Goal: Information Seeking & Learning: Learn about a topic

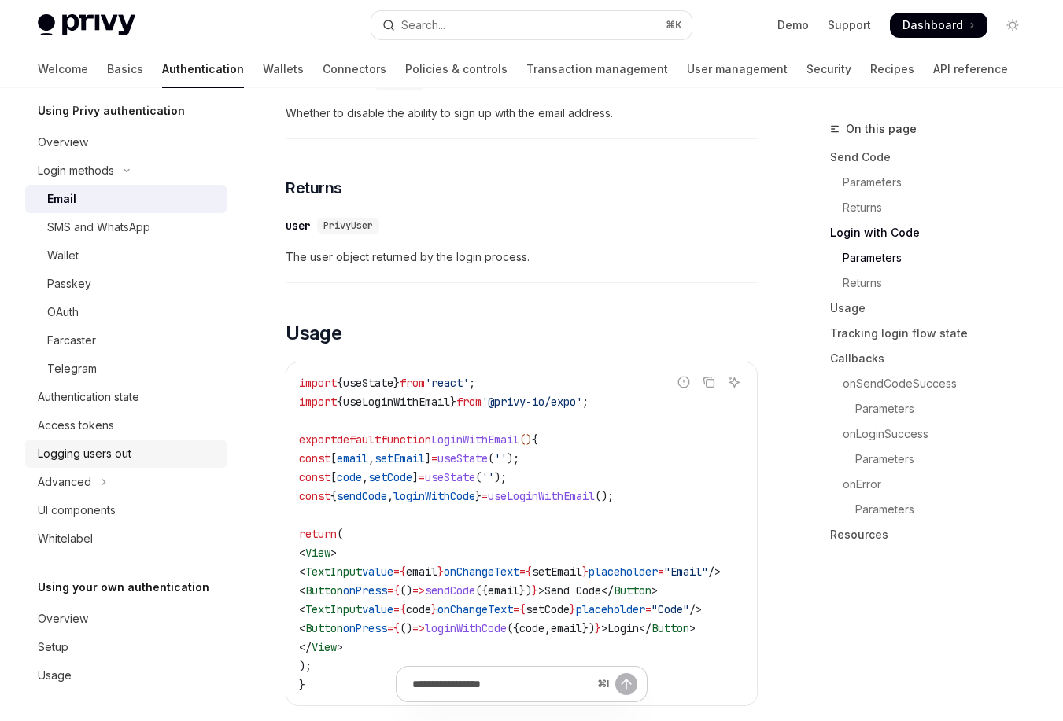
scroll to position [1390, 0]
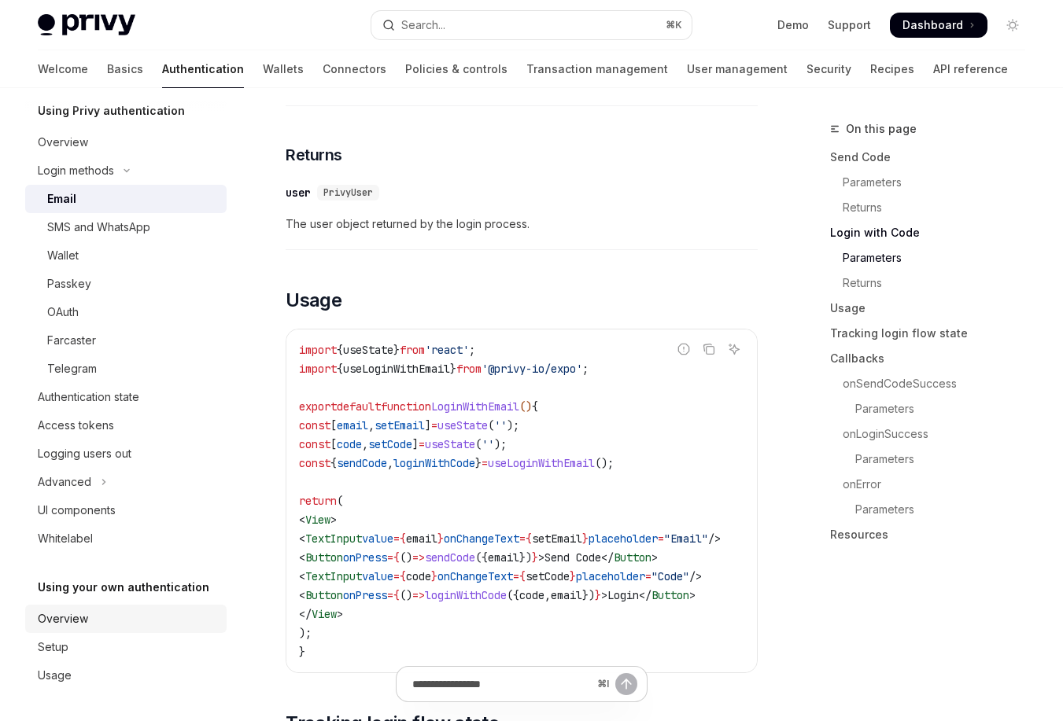
click at [106, 622] on div "Overview" at bounding box center [127, 619] width 179 height 19
type textarea "*"
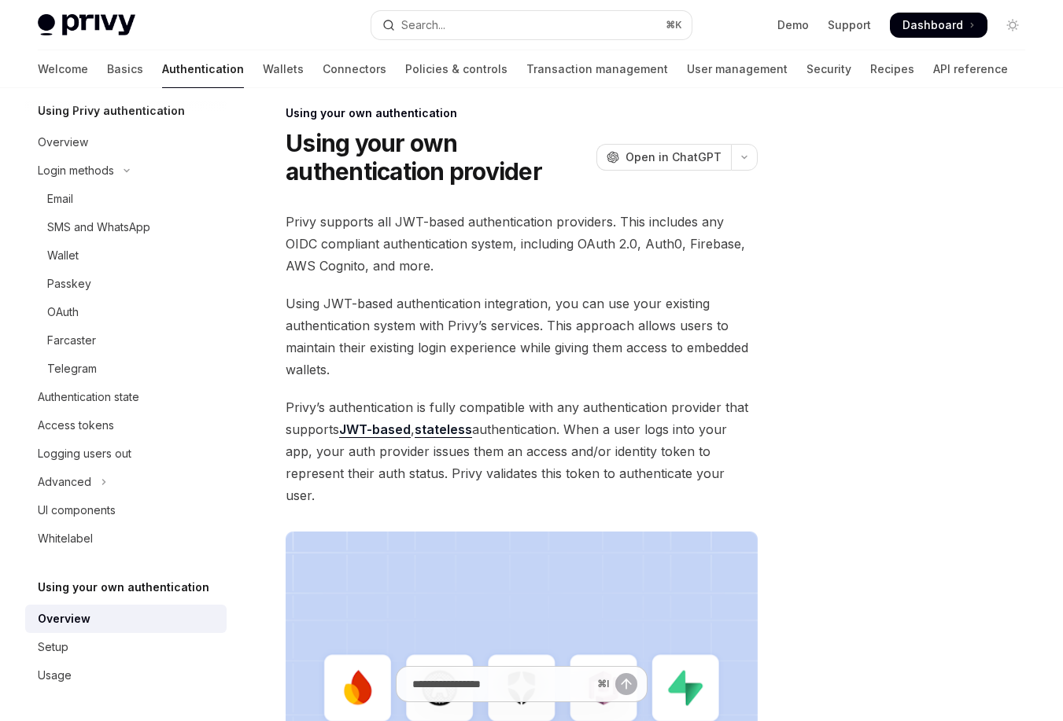
scroll to position [17, 0]
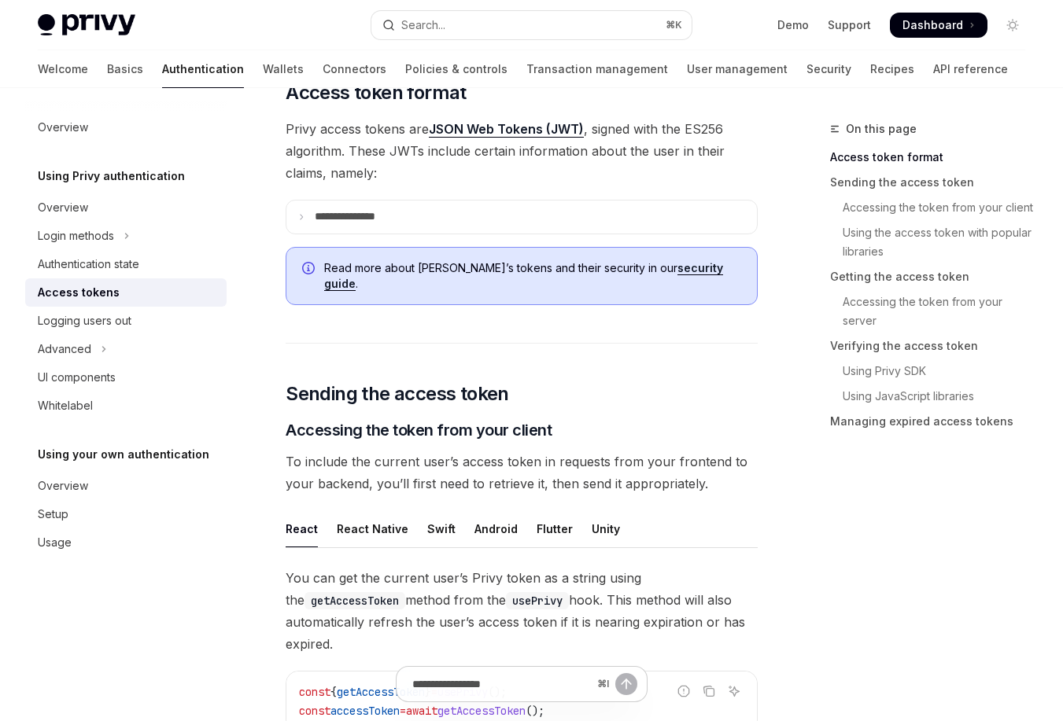
scroll to position [412, 0]
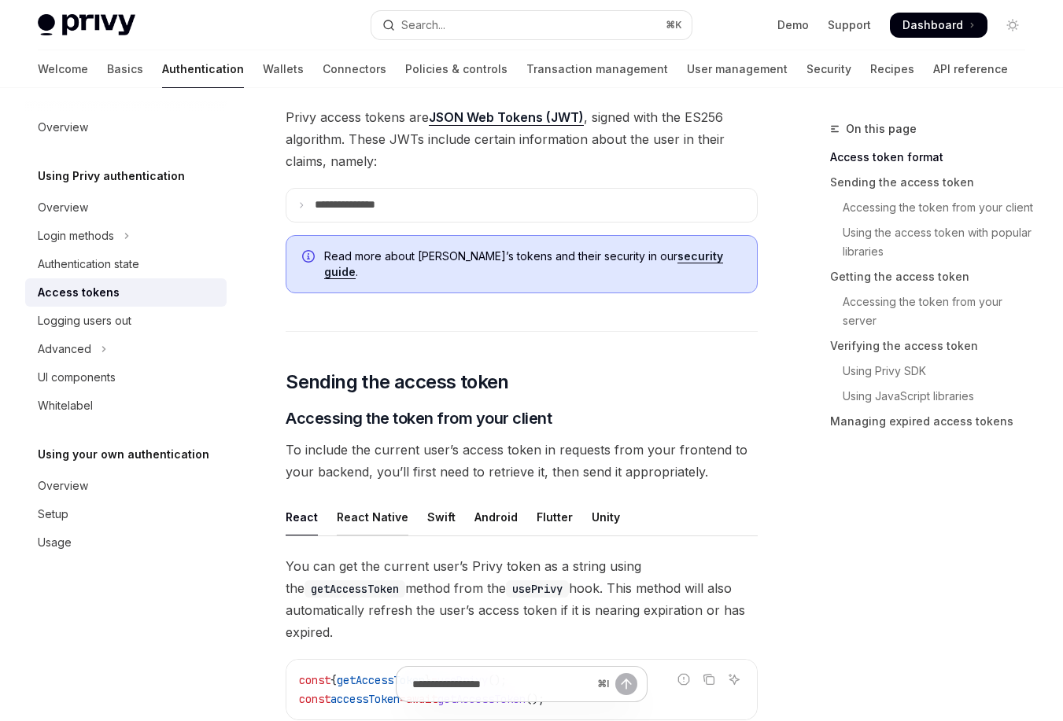
click at [365, 502] on div "React Native" at bounding box center [373, 517] width 72 height 37
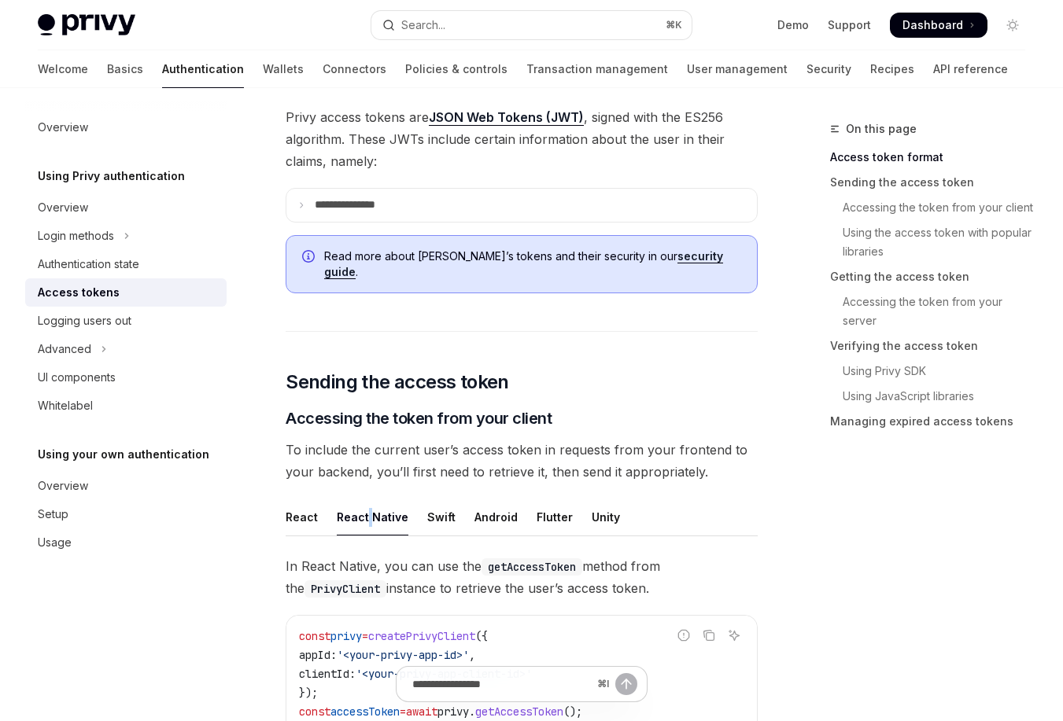
click at [365, 502] on div "React Native" at bounding box center [373, 517] width 72 height 37
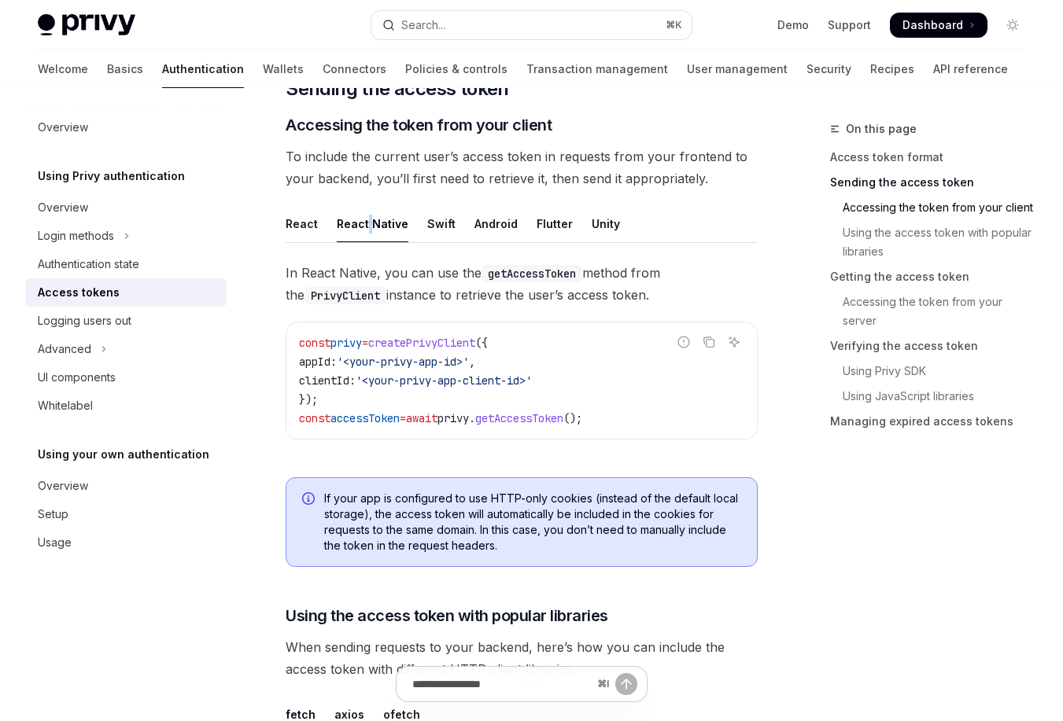
scroll to position [716, 0]
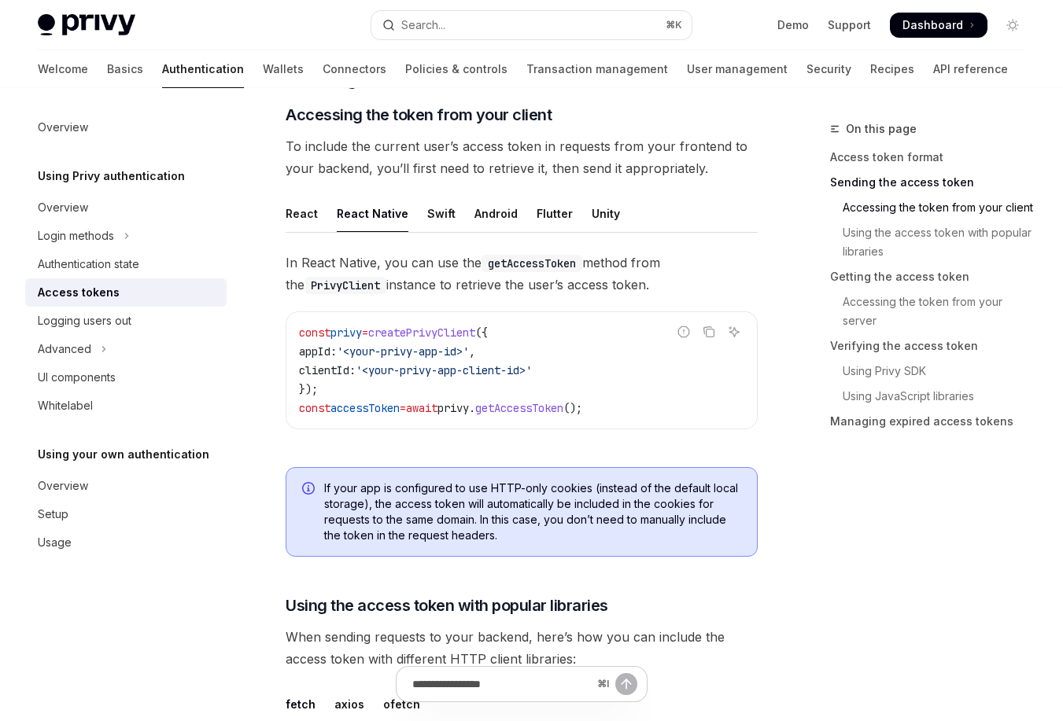
click at [244, 477] on div "Overview Using Privy authentication Overview Login methods Authentication state…" at bounding box center [138, 404] width 227 height 633
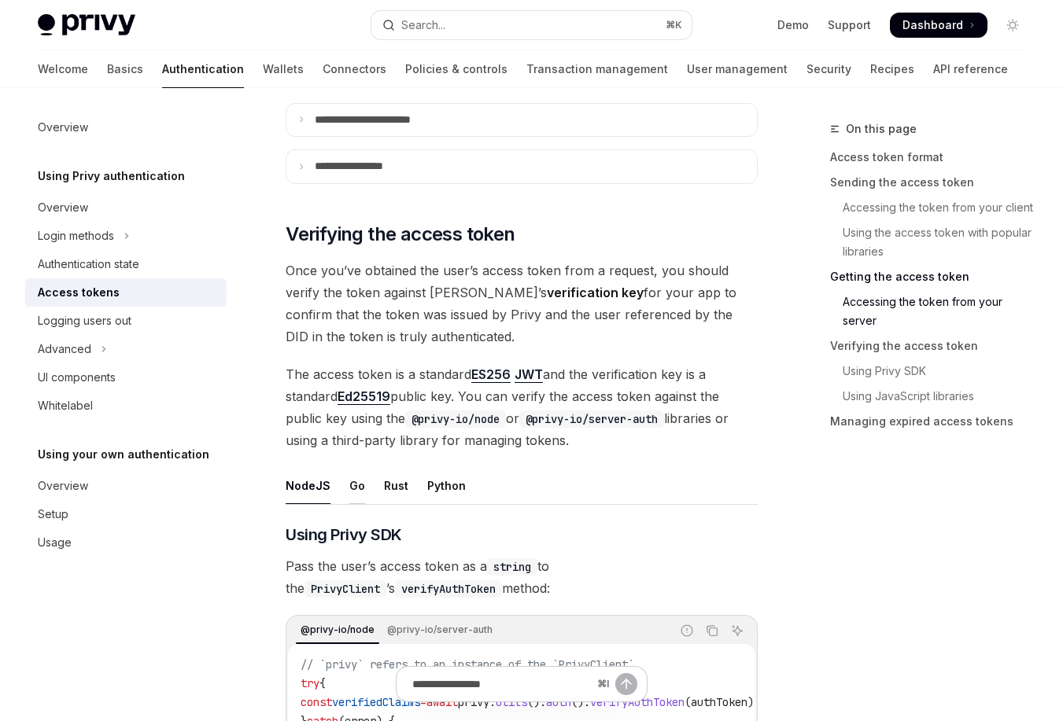
scroll to position [2038, 0]
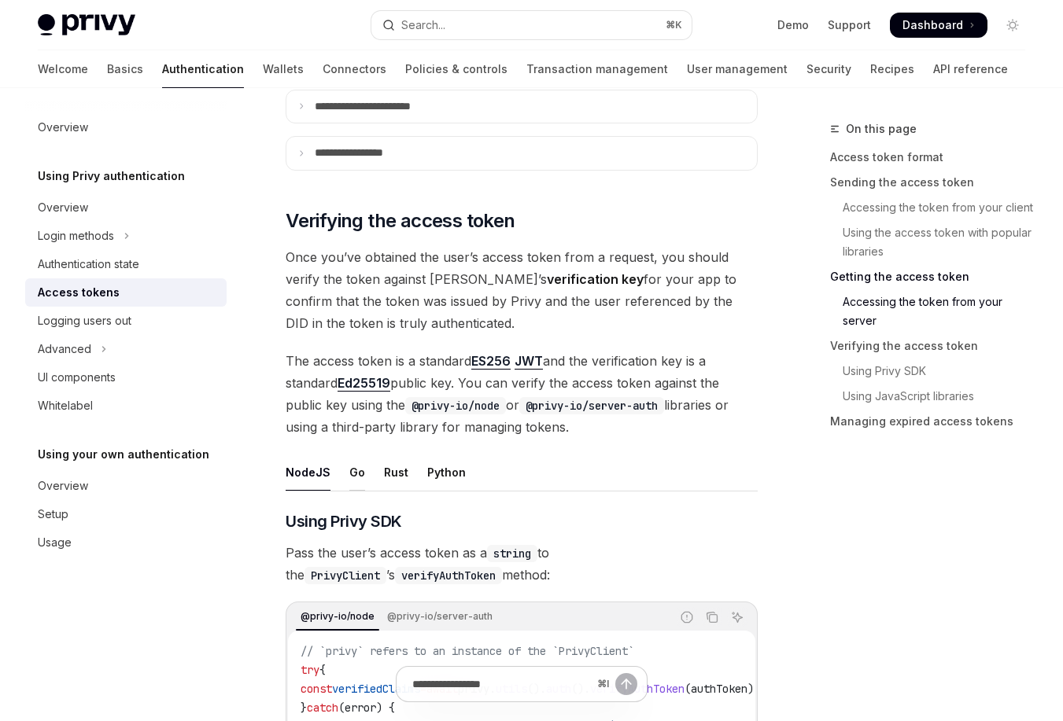
click at [352, 472] on div "Go" at bounding box center [357, 472] width 16 height 37
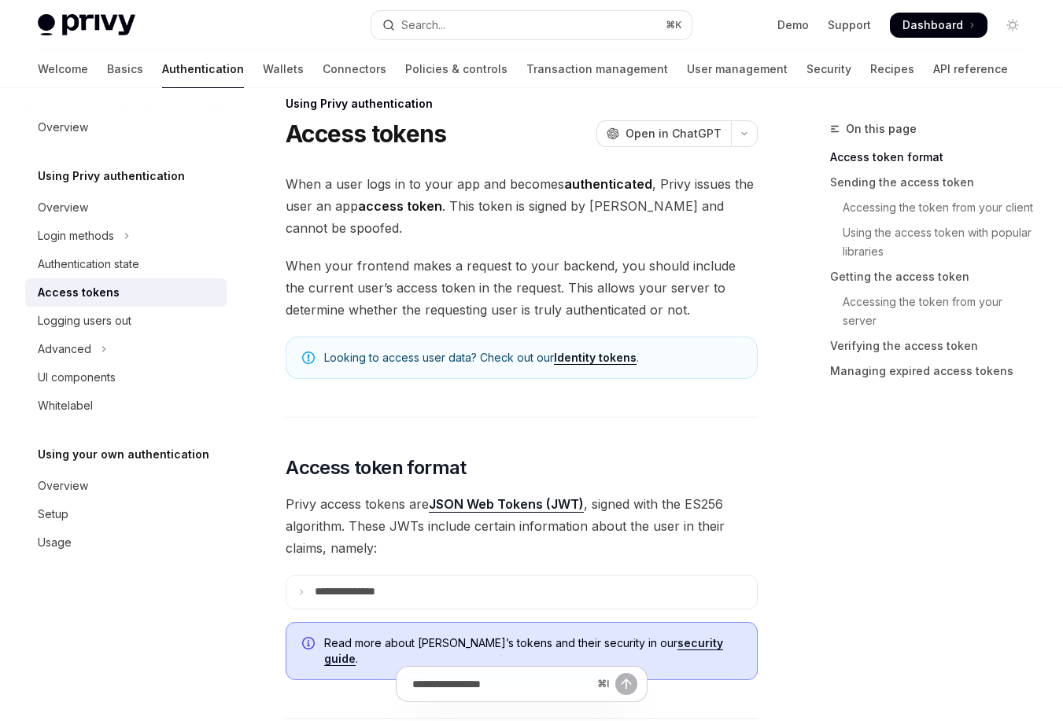
scroll to position [26, 0]
click at [127, 238] on icon "Toggle Login methods section" at bounding box center [127, 236] width 2 height 5
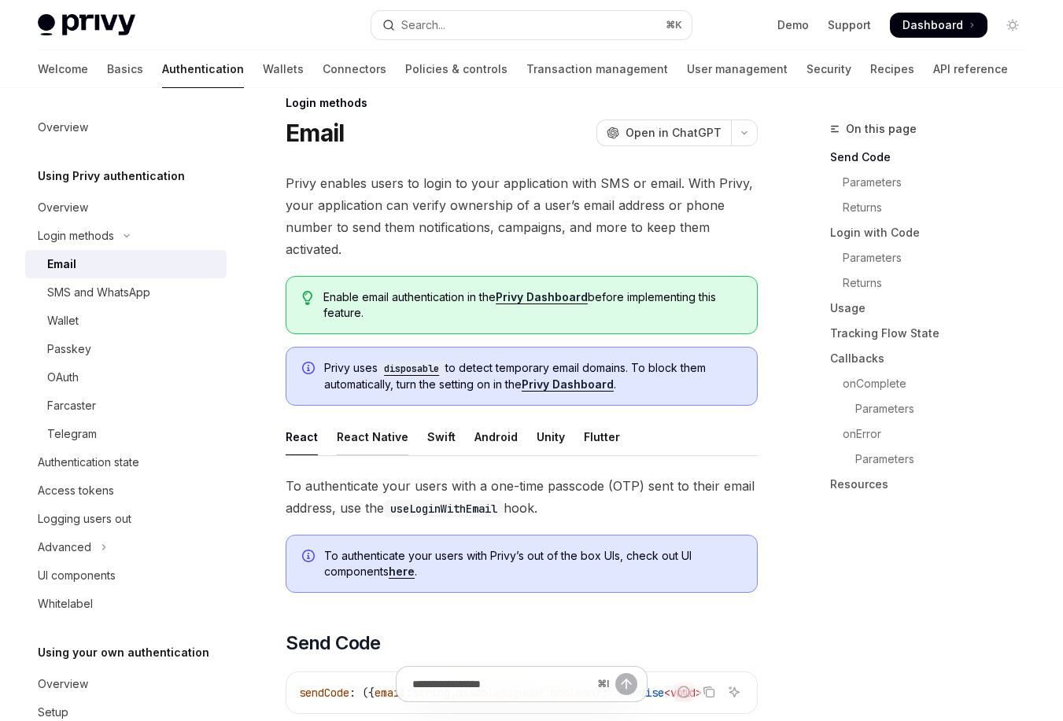
click at [366, 433] on div "React Native" at bounding box center [373, 436] width 72 height 37
click at [138, 376] on div "OAuth" at bounding box center [132, 377] width 170 height 19
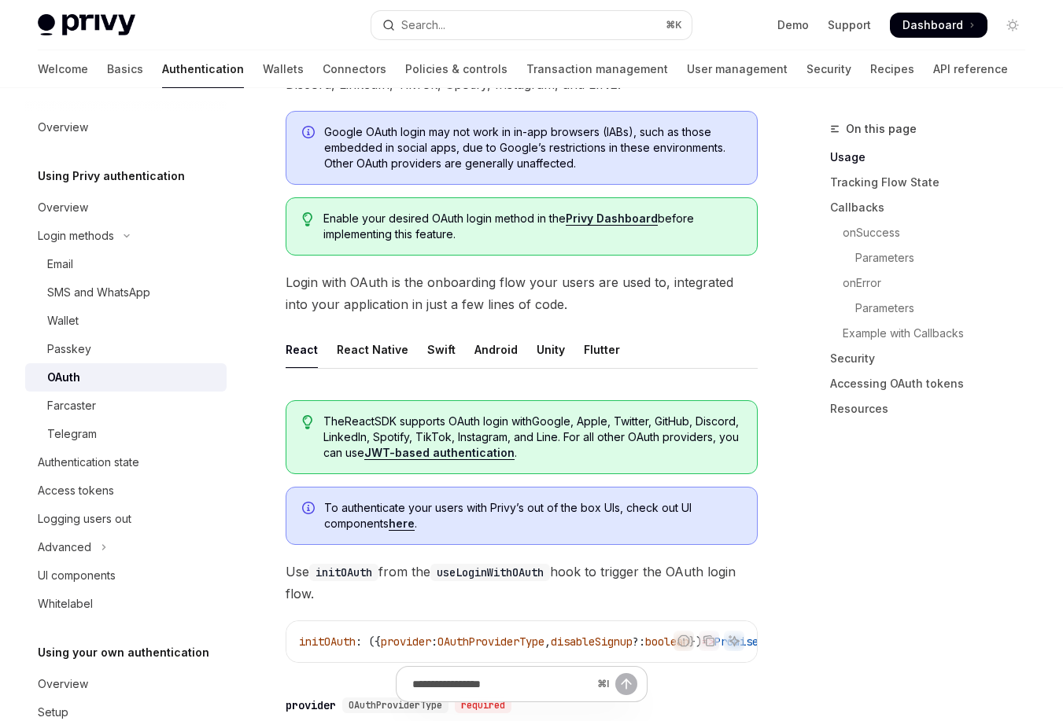
scroll to position [179, 0]
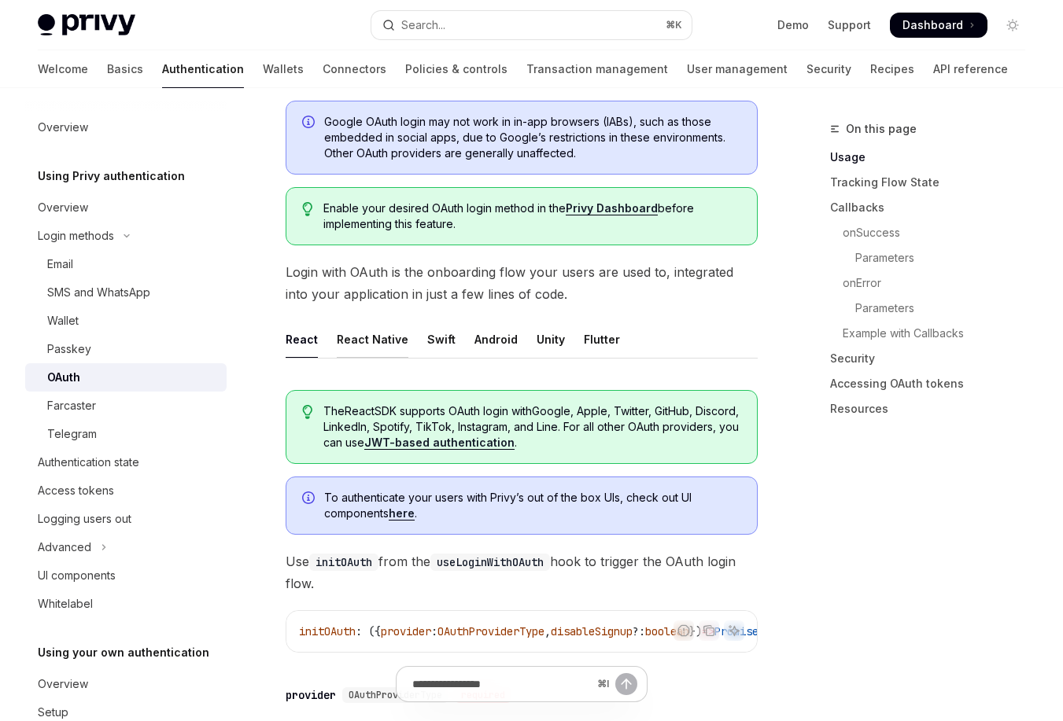
click at [361, 344] on div "React Native" at bounding box center [373, 339] width 72 height 37
type textarea "*"
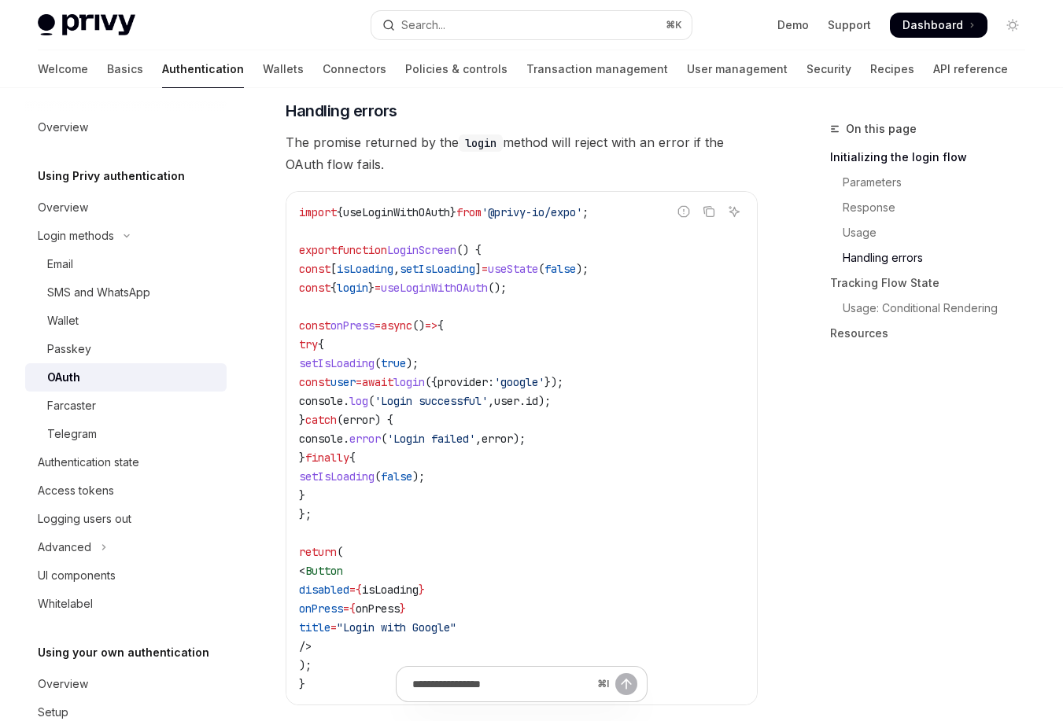
scroll to position [1926, 0]
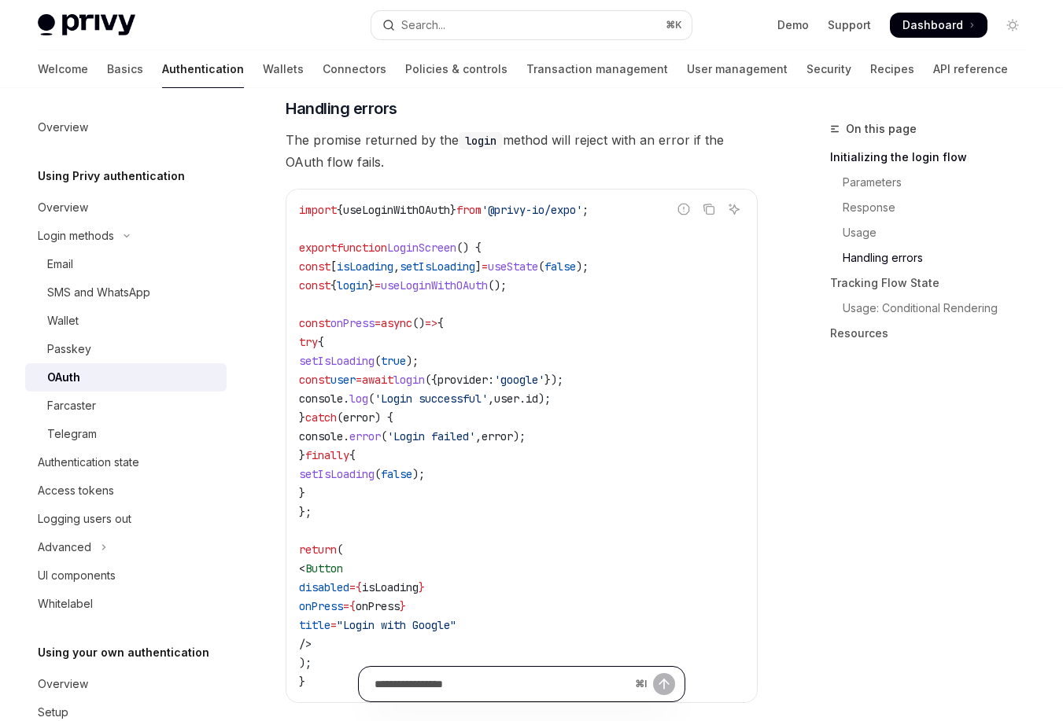
click at [525, 679] on input "Ask a question..." at bounding box center [501, 684] width 254 height 35
type input "**********"
type textarea "*"
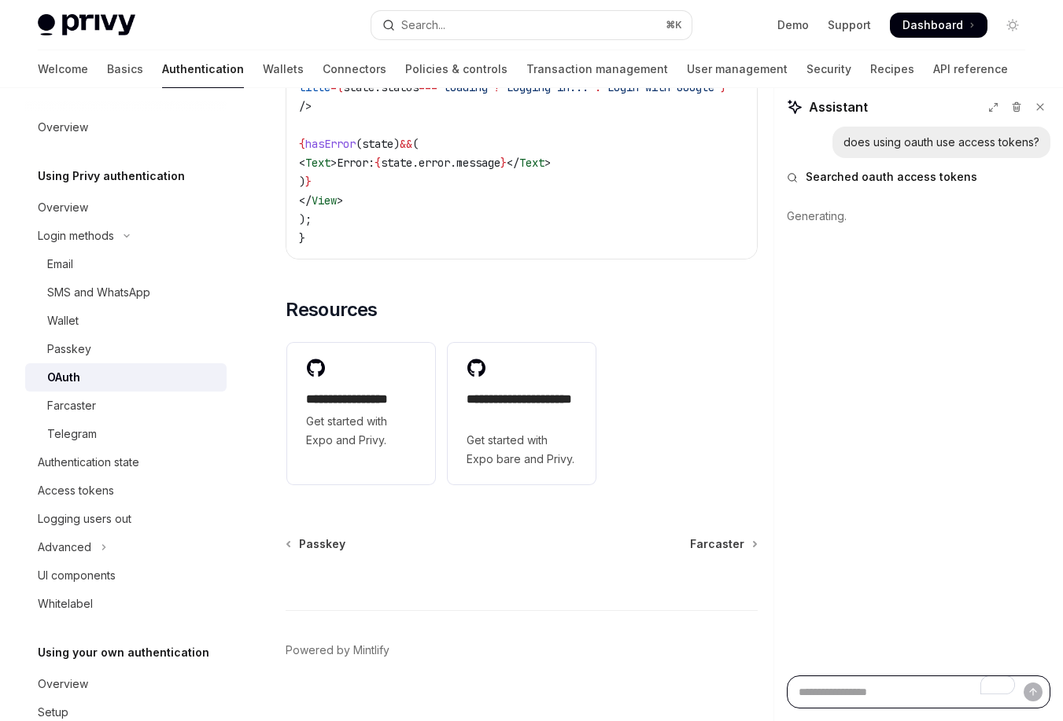
scroll to position [3415, 0]
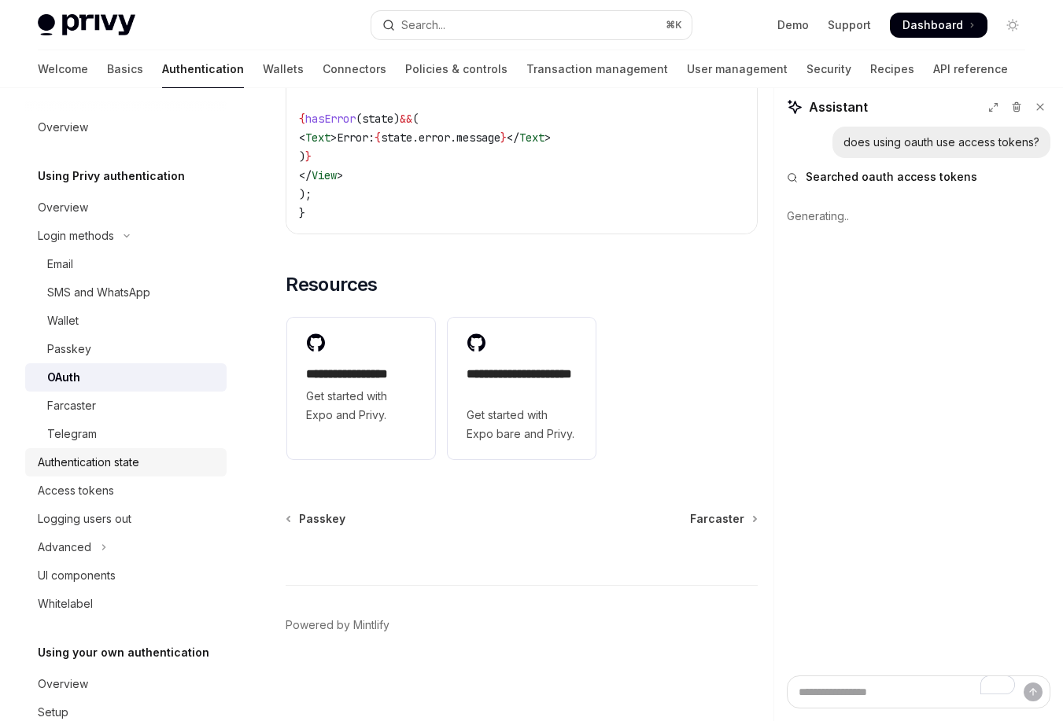
click at [130, 469] on div "Authentication state" at bounding box center [88, 462] width 101 height 19
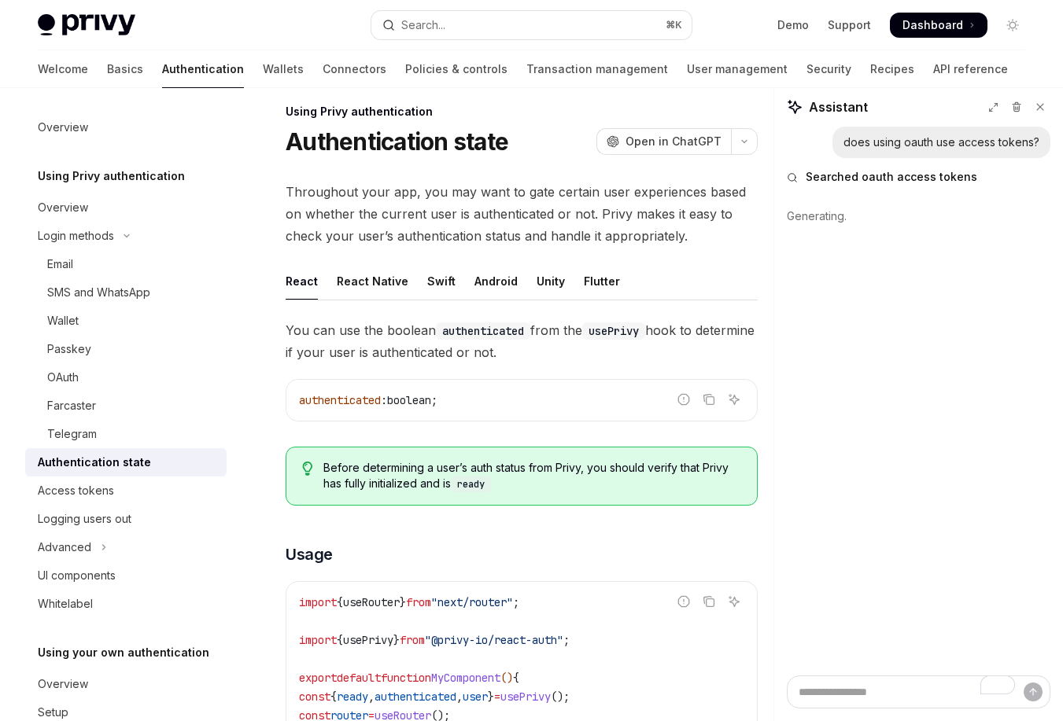
scroll to position [19, 0]
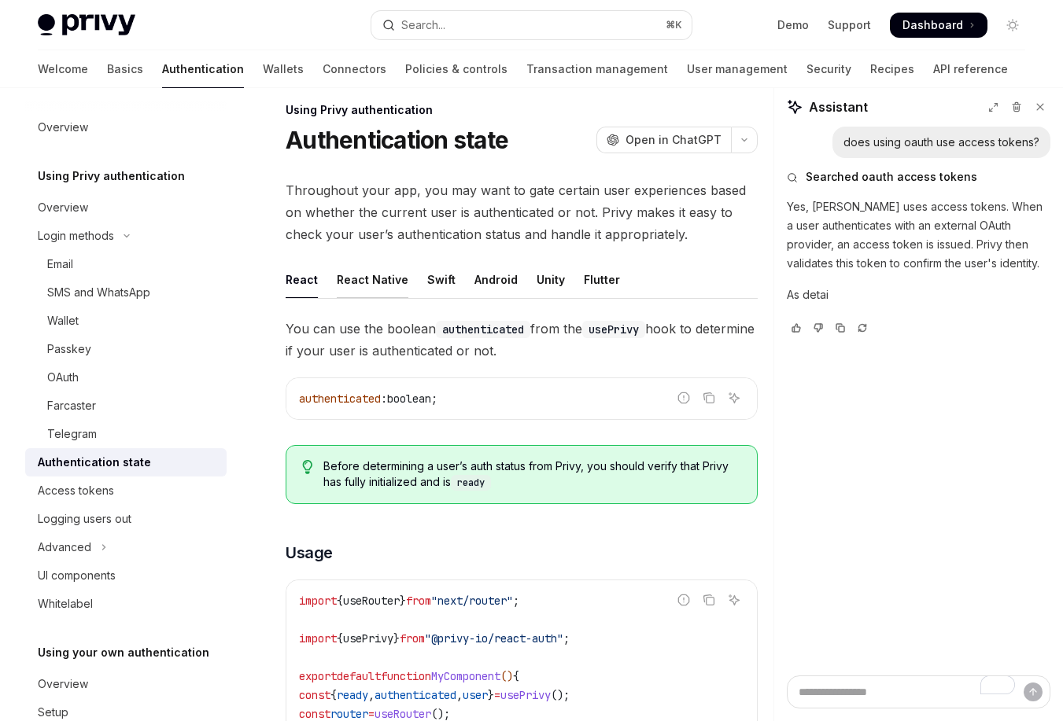
click at [379, 278] on div "React Native" at bounding box center [373, 279] width 72 height 37
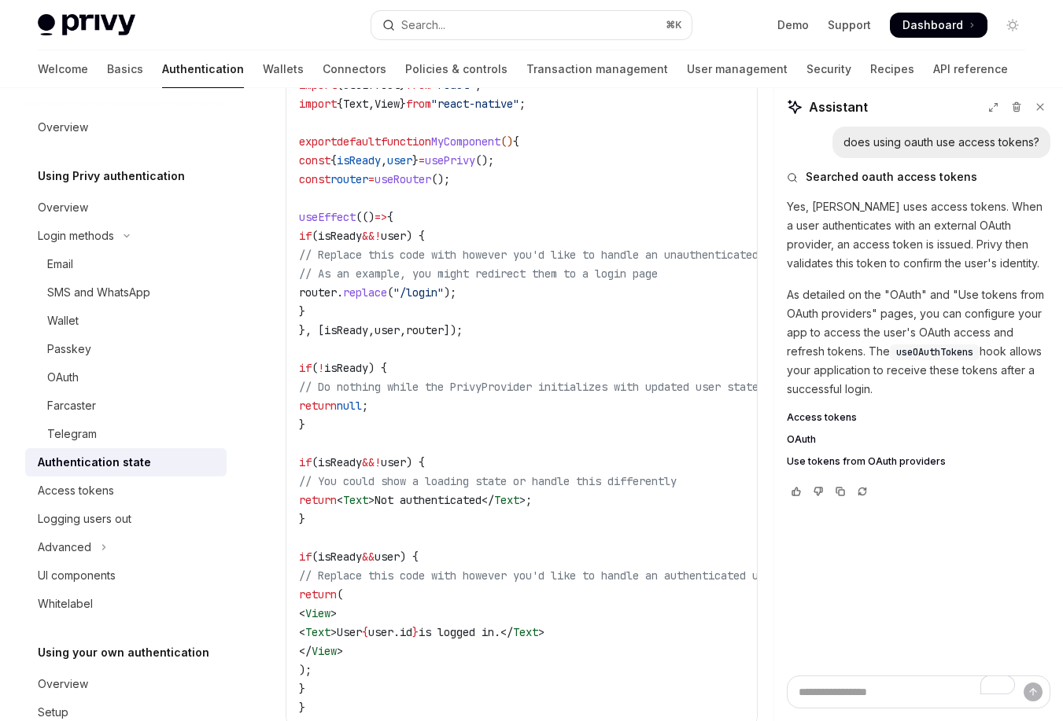
scroll to position [508, 0]
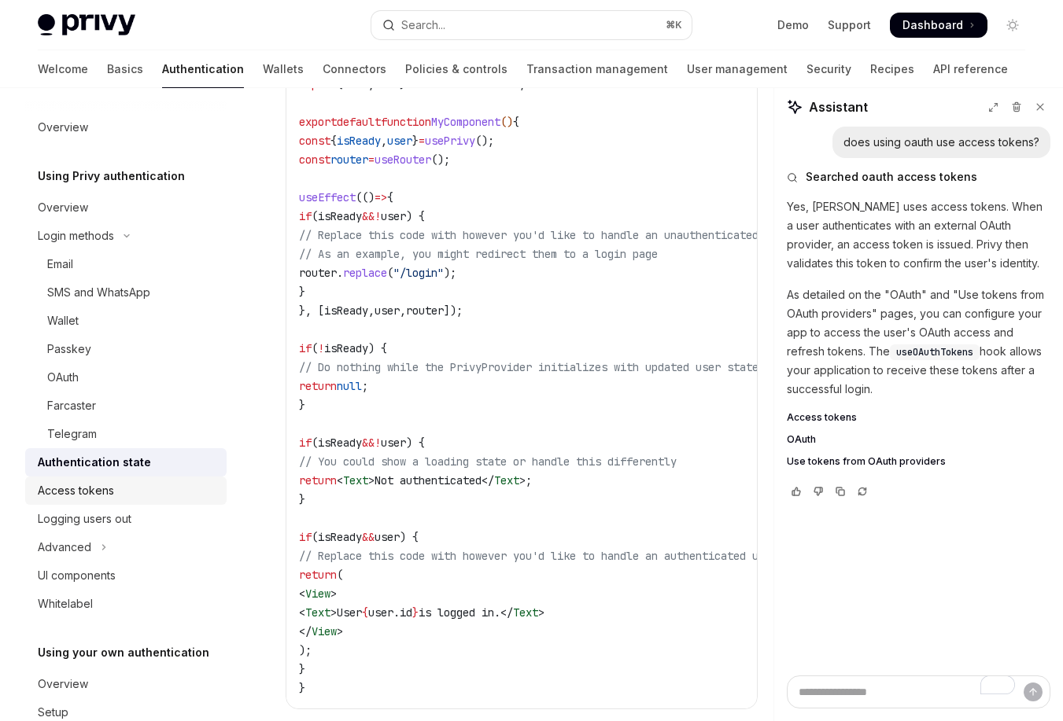
click at [131, 495] on div "Access tokens" at bounding box center [127, 490] width 179 height 19
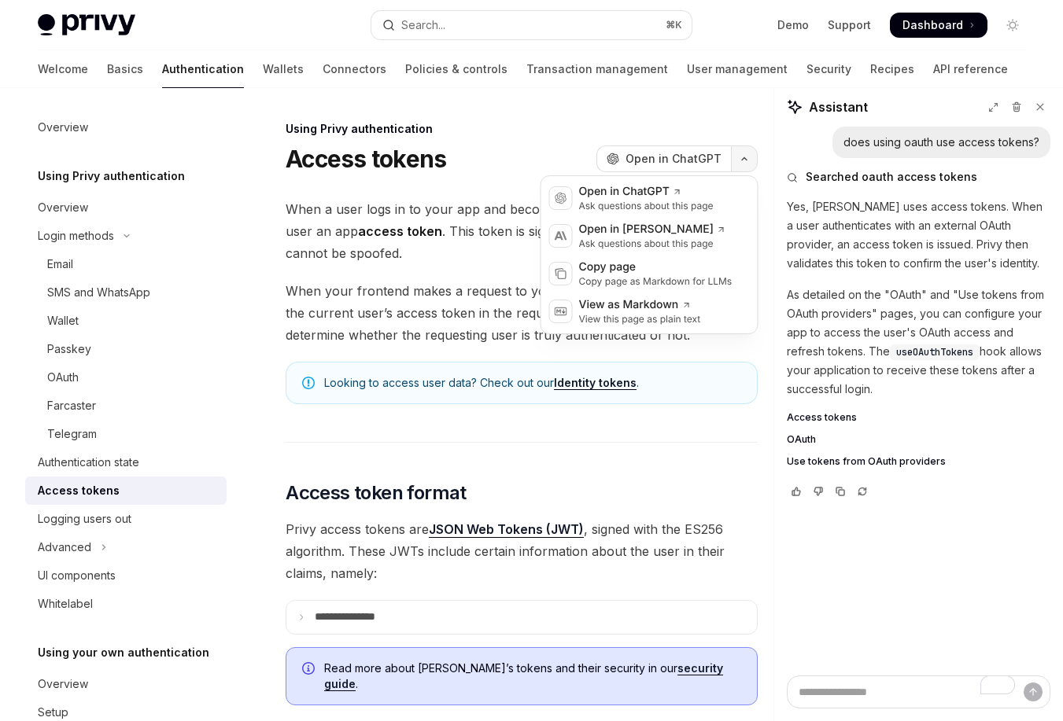
click at [740, 168] on button "button" at bounding box center [744, 159] width 27 height 27
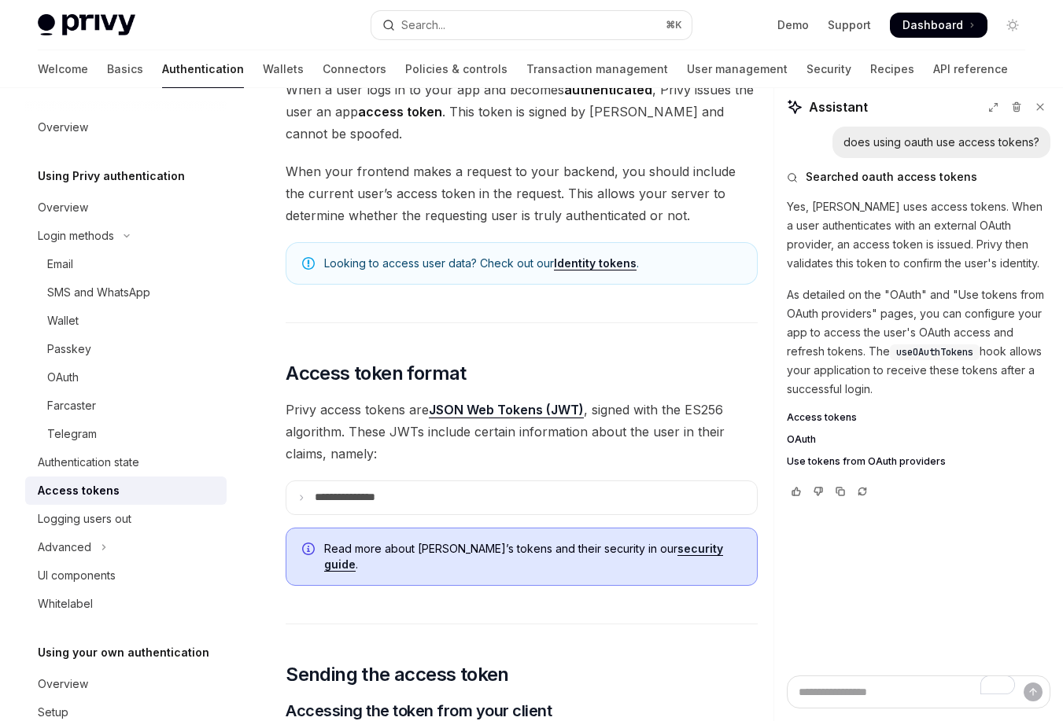
scroll to position [179, 0]
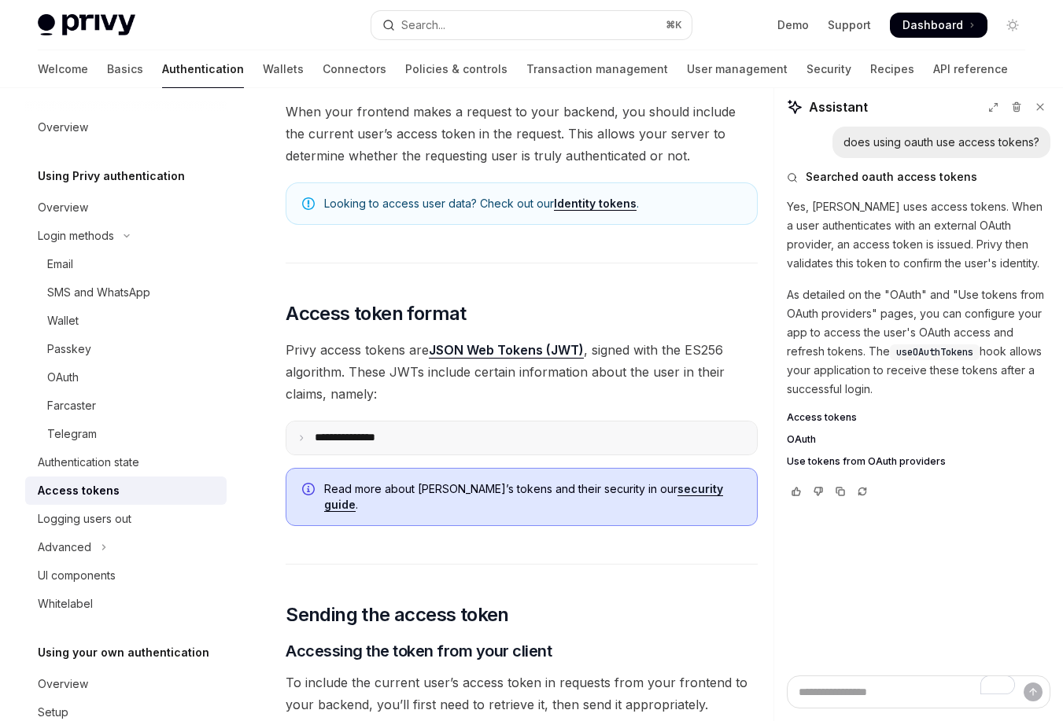
click at [547, 426] on summary "**********" at bounding box center [521, 438] width 470 height 33
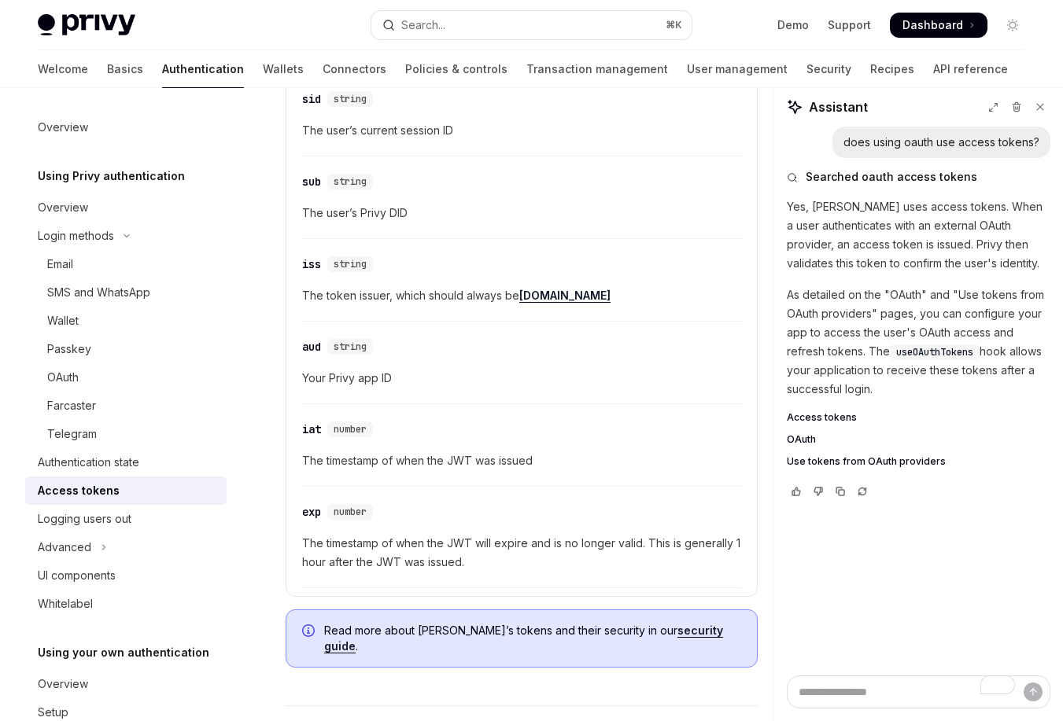
scroll to position [570, 0]
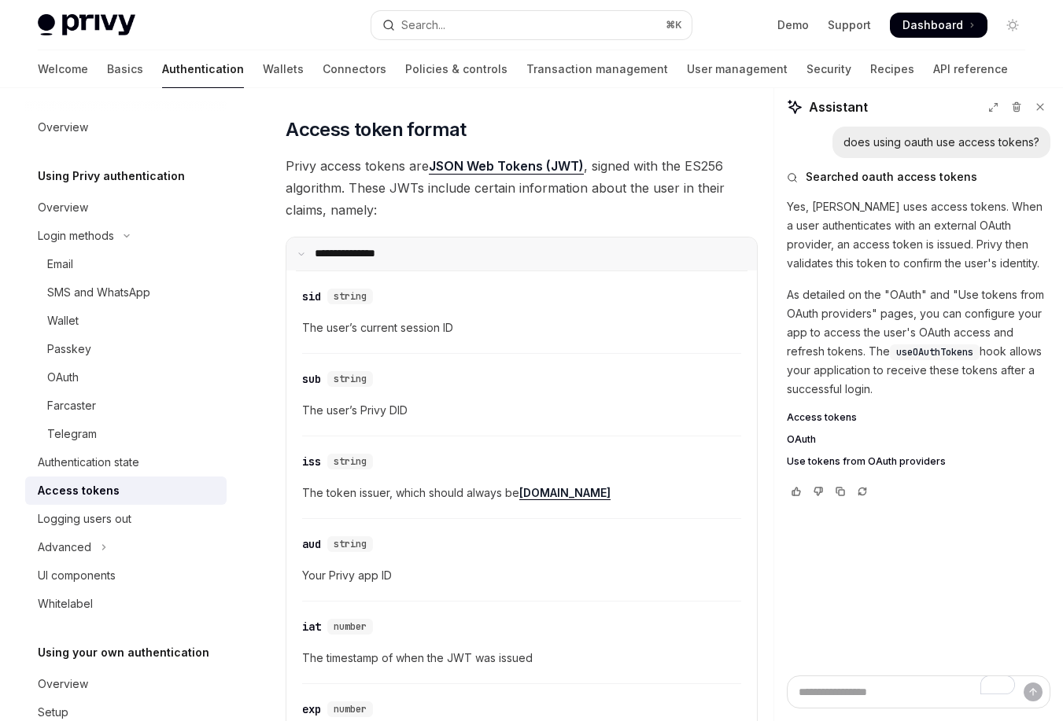
click at [498, 247] on summary "**********" at bounding box center [521, 254] width 470 height 33
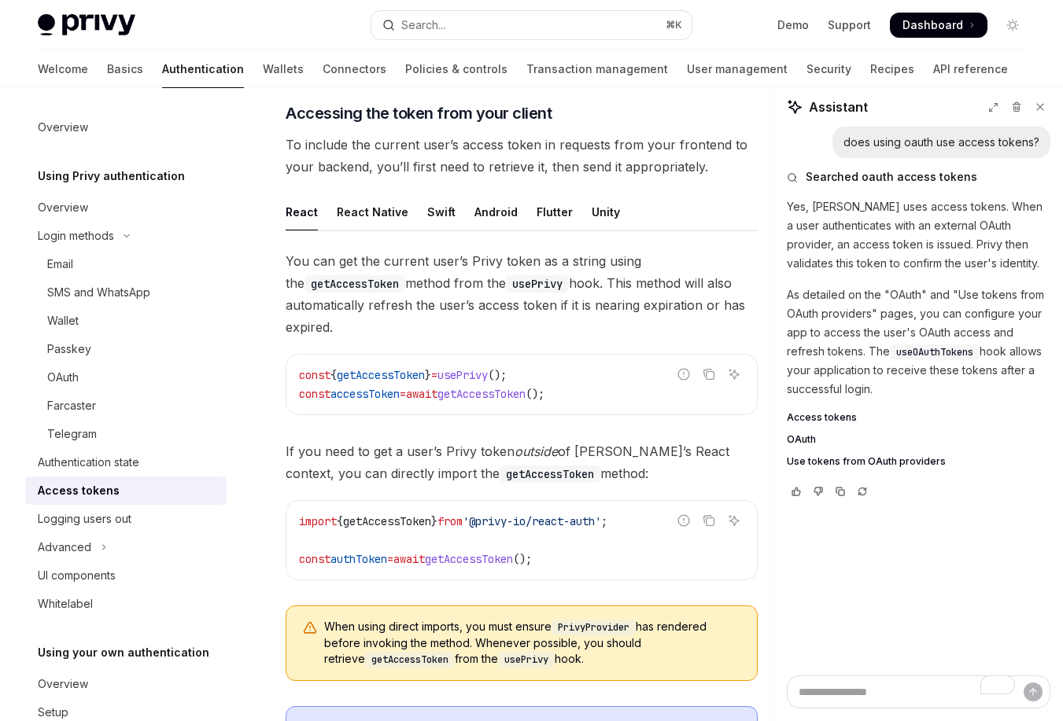
scroll to position [728, 0]
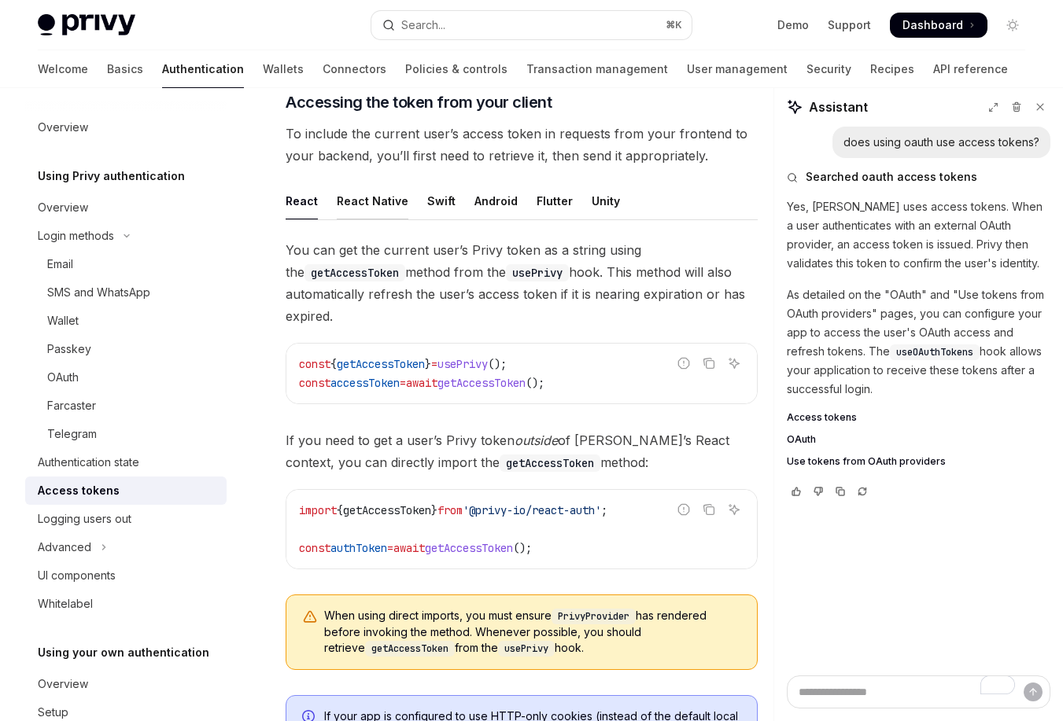
click at [378, 194] on div "React Native" at bounding box center [373, 200] width 72 height 37
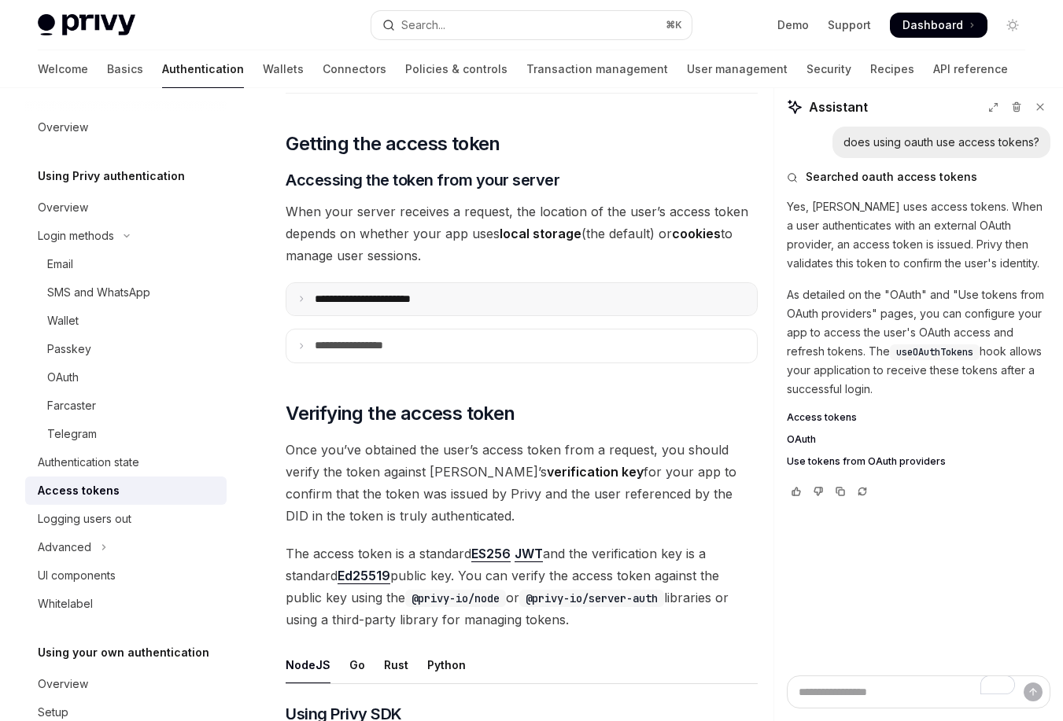
scroll to position [1847, 0]
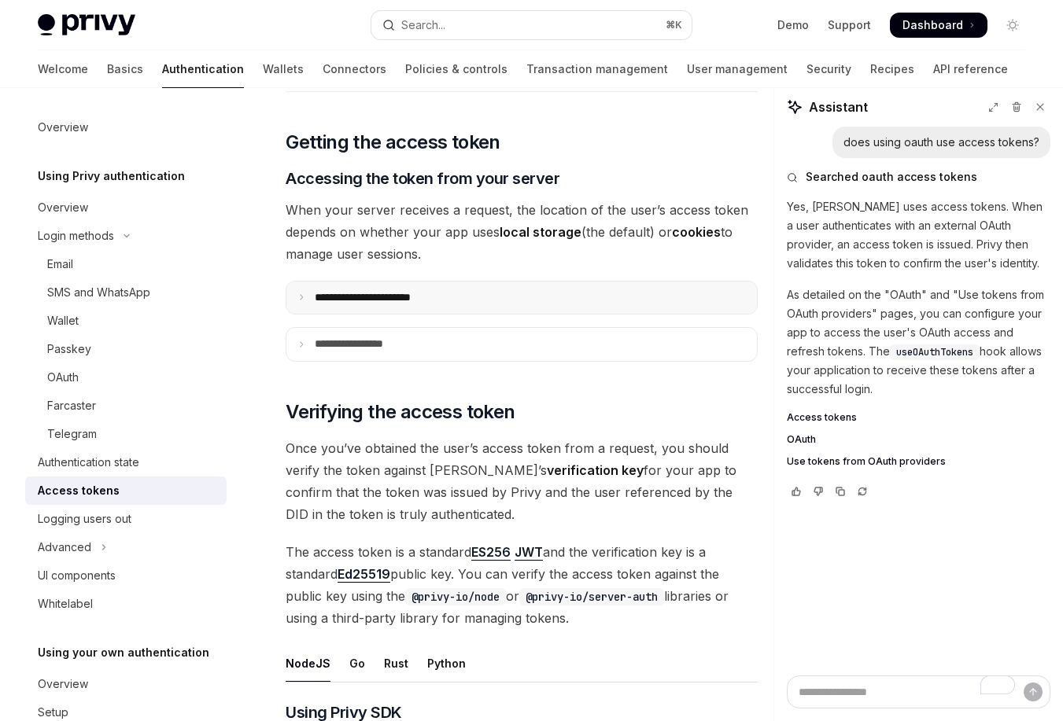
click at [518, 292] on summary "**********" at bounding box center [521, 298] width 470 height 33
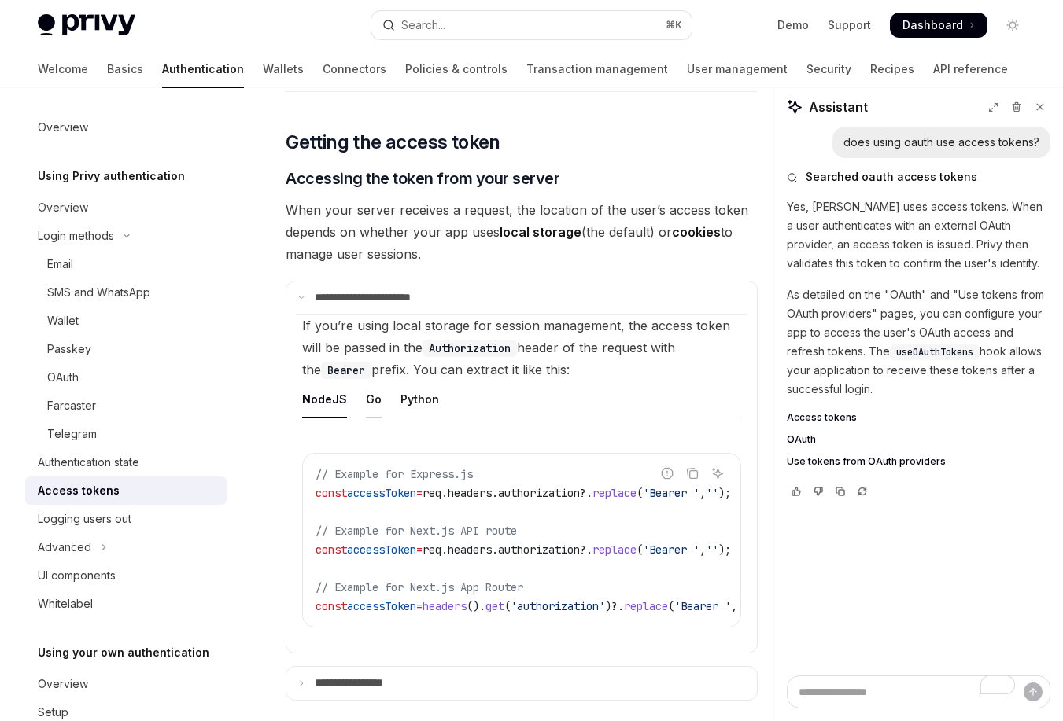
click at [366, 391] on div "Go" at bounding box center [374, 399] width 16 height 37
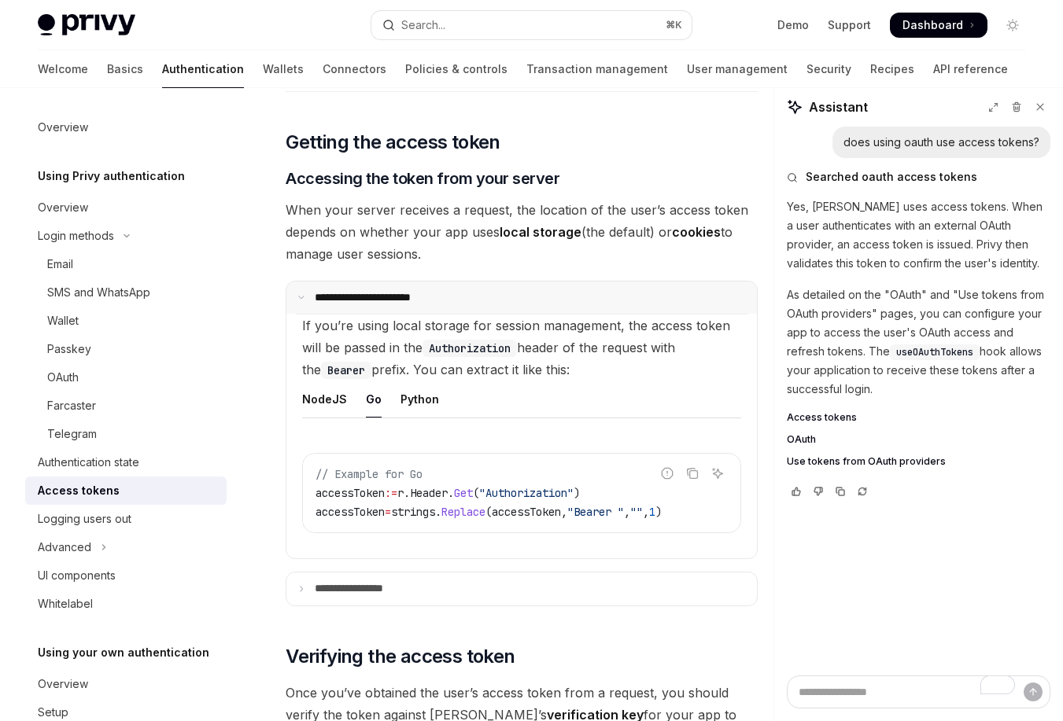
click at [494, 283] on summary "**********" at bounding box center [521, 298] width 470 height 33
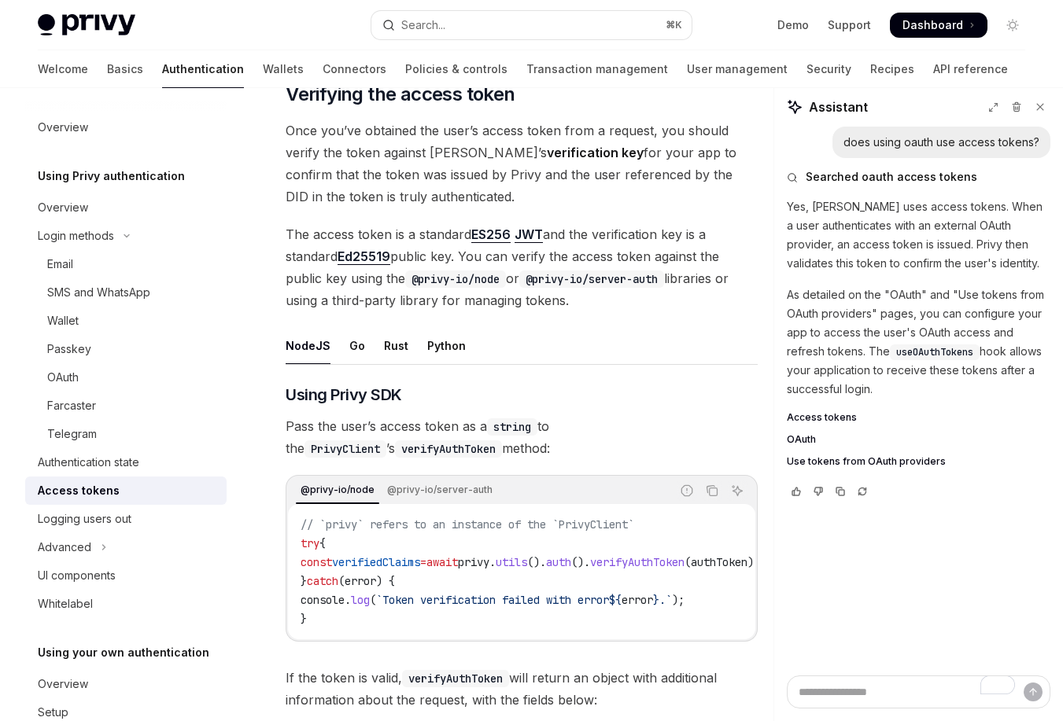
scroll to position [2171, 0]
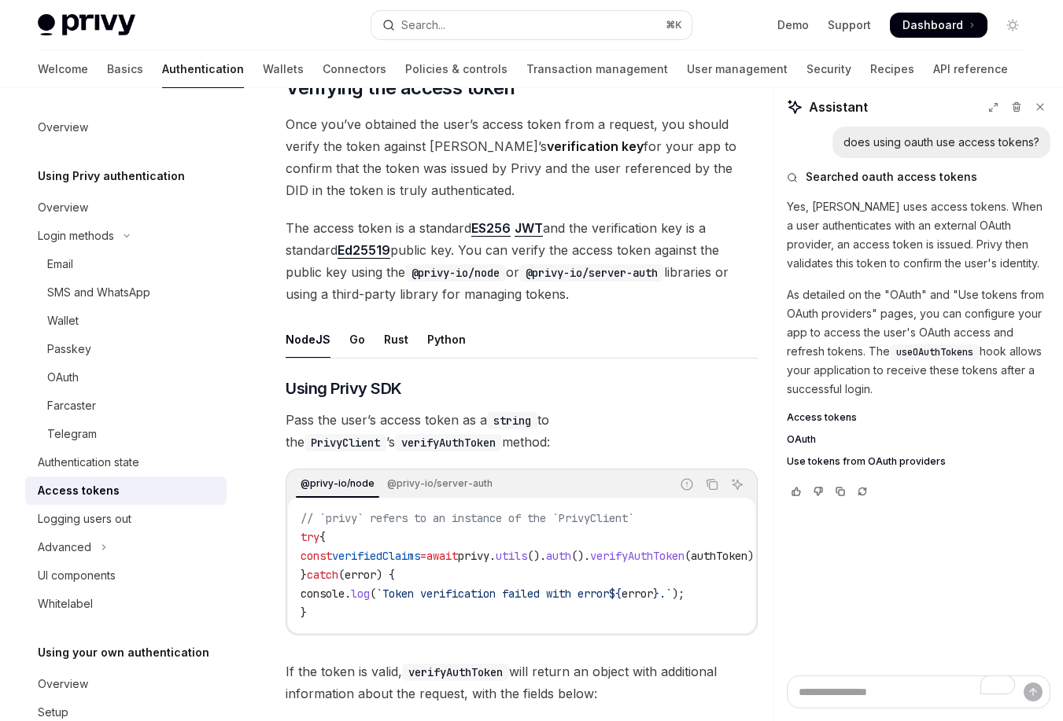
click at [345, 324] on ul "NodeJS Go Rust Python" at bounding box center [522, 340] width 472 height 38
click at [356, 330] on div "Go" at bounding box center [357, 339] width 16 height 37
type textarea "*"
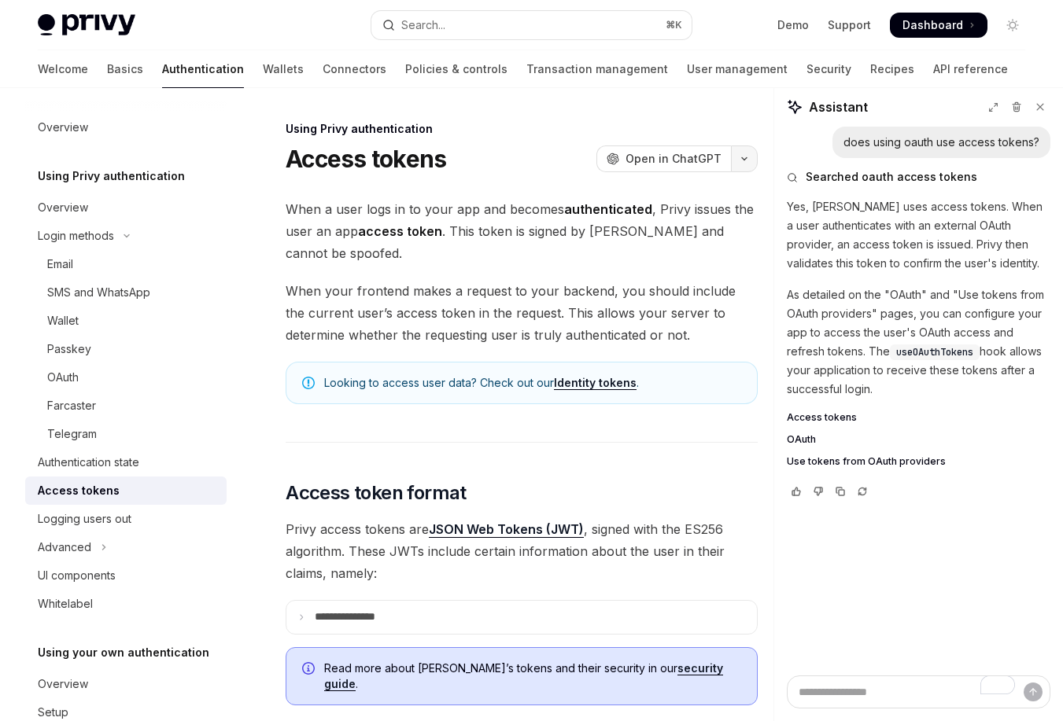
click at [745, 157] on icon "button" at bounding box center [744, 159] width 19 height 6
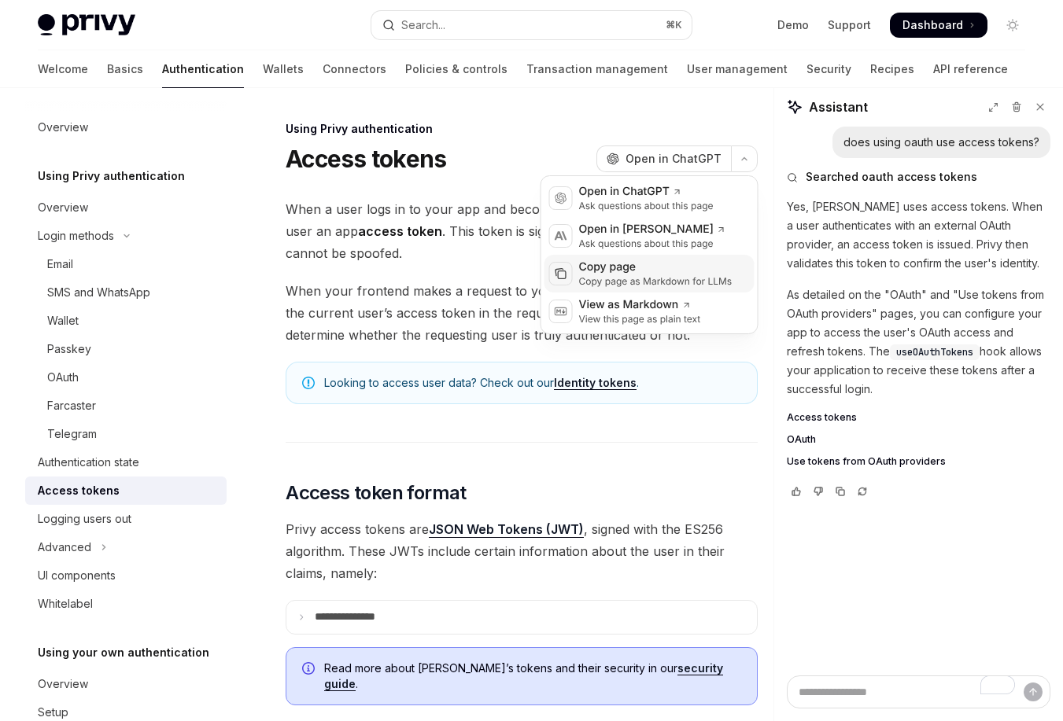
click at [658, 281] on div "Copy page as Markdown for LLMs" at bounding box center [655, 281] width 153 height 13
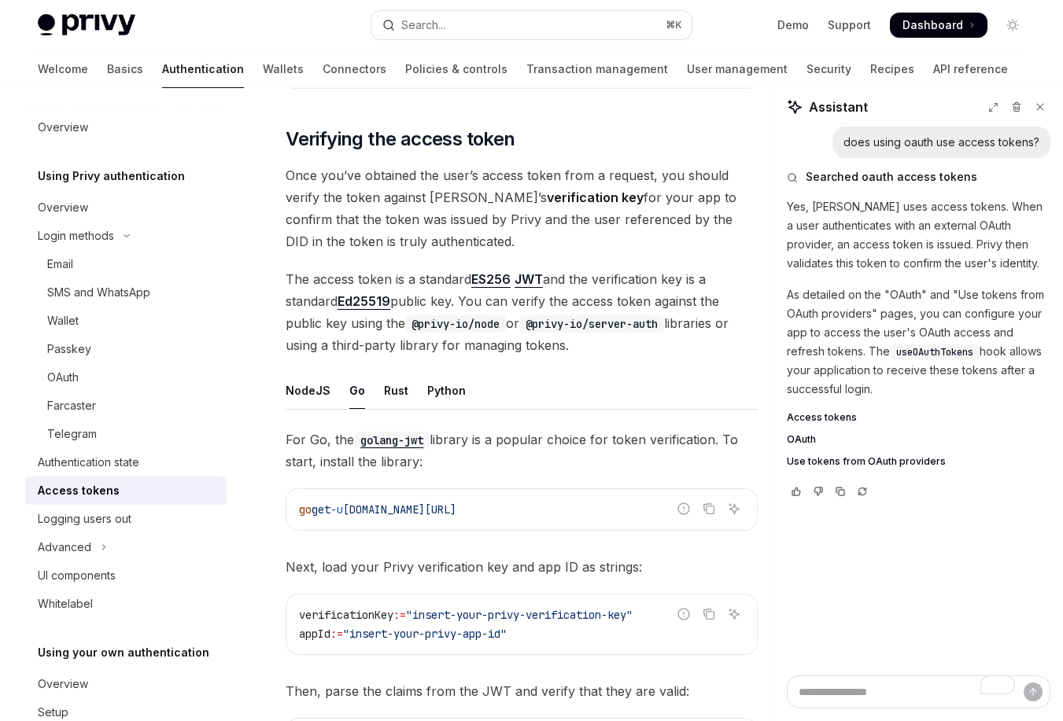
scroll to position [2119, 0]
click at [366, 294] on link "Ed25519" at bounding box center [363, 302] width 53 height 17
click at [673, 331] on span "The access token is a standard ES256 JWT and the verification key is a standard…" at bounding box center [522, 313] width 472 height 88
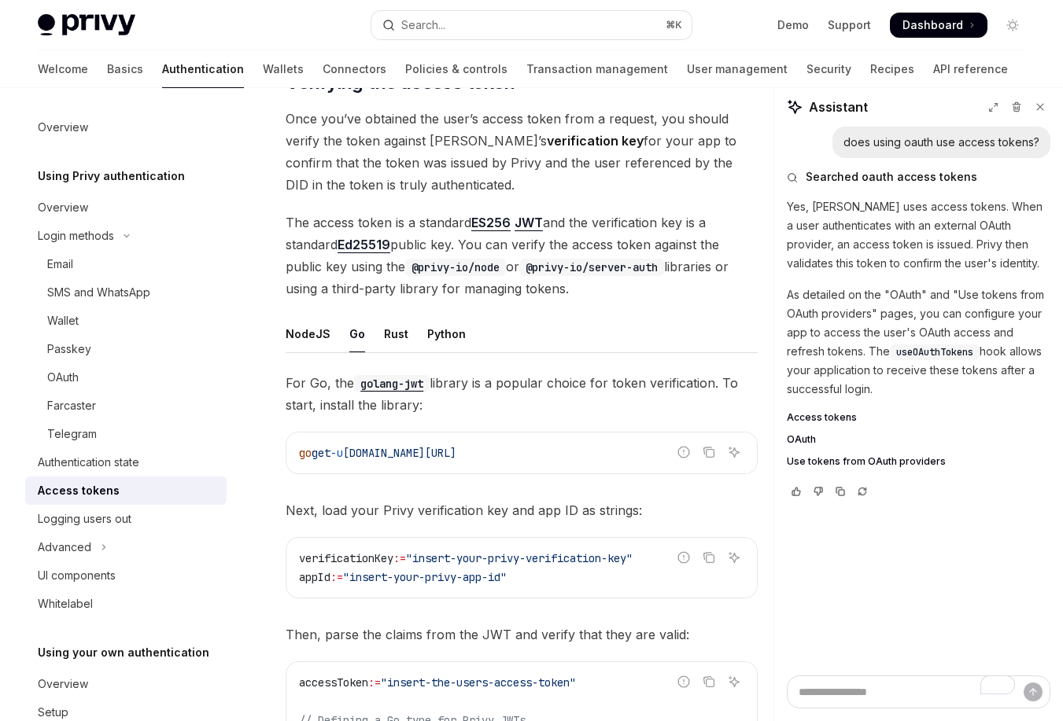
scroll to position [2153, 0]
